Goal: Information Seeking & Learning: Check status

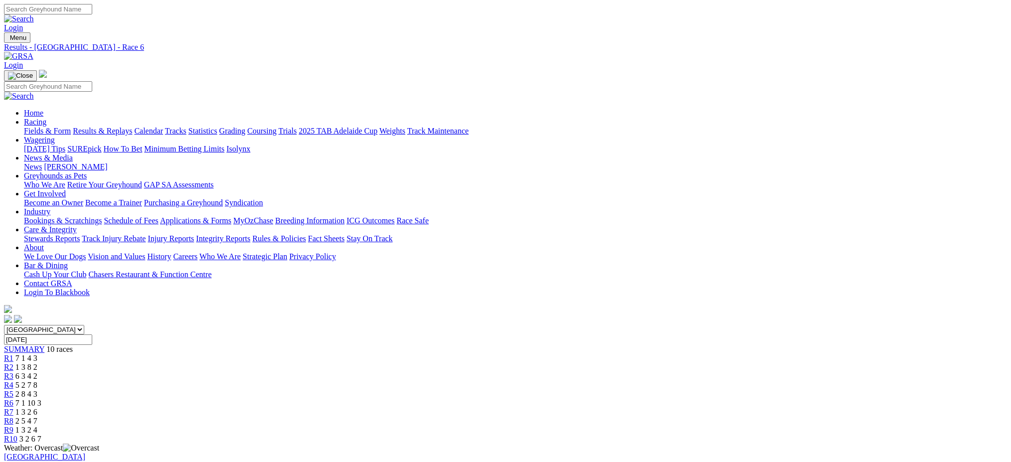
click at [132, 127] on link "Results & Replays" at bounding box center [102, 131] width 59 height 8
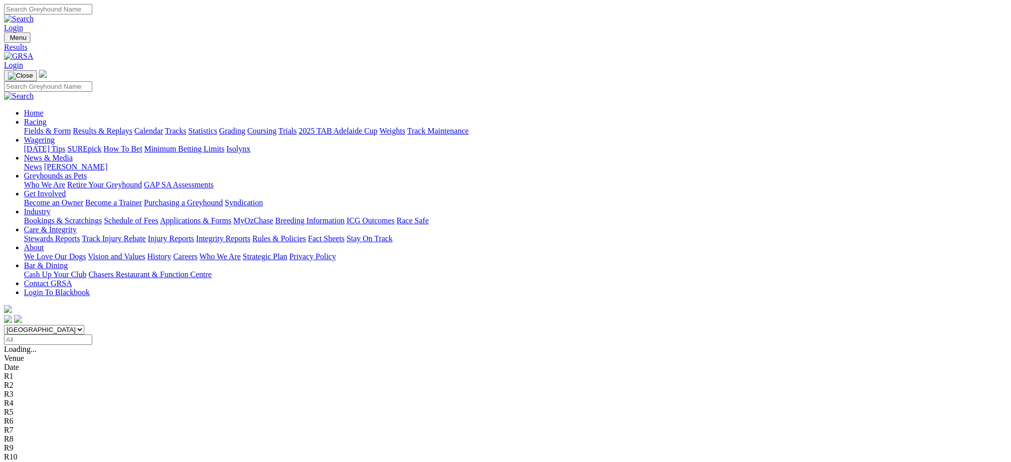
click at [84, 325] on select "South Australia New South Wales Northern Territory Queensland Tasmania Victoria…" at bounding box center [44, 329] width 80 height 9
select select "NSW"
click at [84, 325] on select "South Australia New South Wales Northern Territory Queensland Tasmania Victoria…" at bounding box center [44, 329] width 80 height 9
